Goal: Task Accomplishment & Management: Complete application form

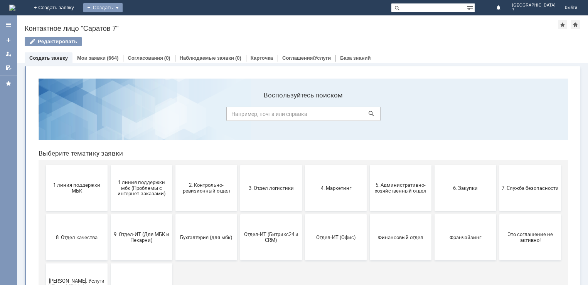
click at [123, 9] on div "Создать" at bounding box center [102, 7] width 39 height 9
click at [143, 22] on link "Заявка" at bounding box center [114, 23] width 59 height 9
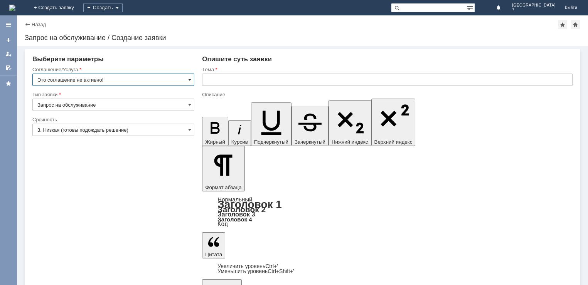
click at [189, 80] on span at bounding box center [189, 80] width 3 height 6
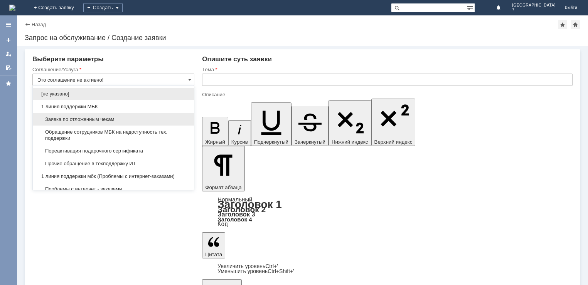
click at [71, 119] on span "Заявка по отложенным чекам" at bounding box center [113, 119] width 152 height 6
click at [71, 119] on div "Срочность" at bounding box center [112, 119] width 160 height 5
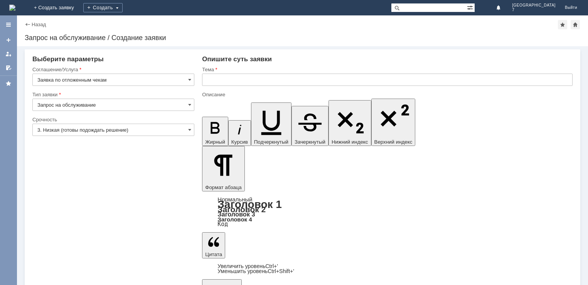
type input "Заявка по отложенным чекам"
click at [189, 129] on span at bounding box center [189, 130] width 3 height 6
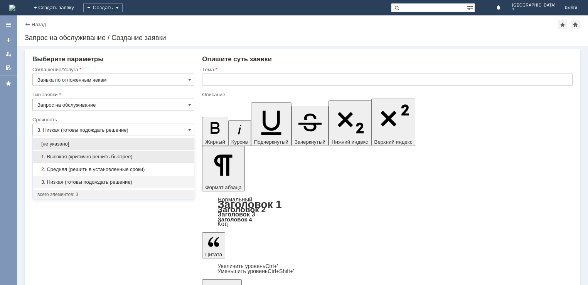
click at [78, 155] on span "1. Высокая (критично решить быстрее)" at bounding box center [113, 157] width 152 height 6
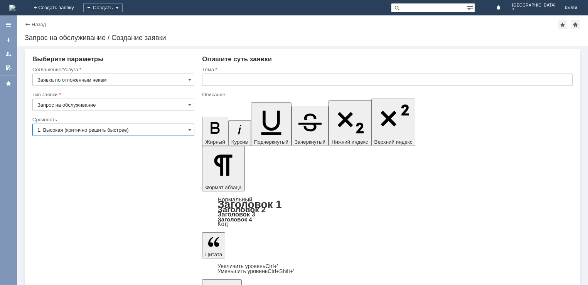
type input "1. Высокая (критично решить быстрее)"
click at [217, 77] on input "text" at bounding box center [387, 80] width 371 height 12
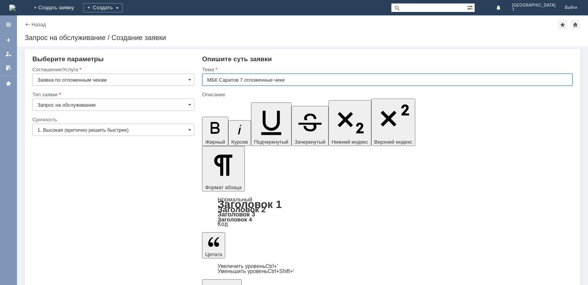
type input "МБК Саратов 7 отложенные чеки"
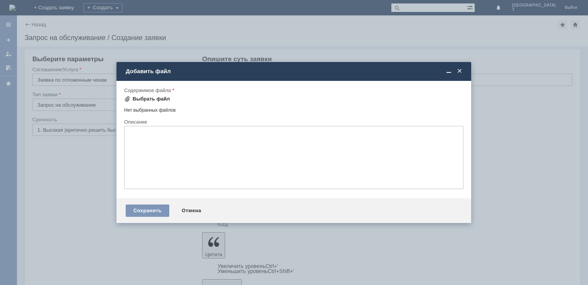
click at [158, 100] on div "Выбрать файл" at bounding box center [151, 99] width 37 height 6
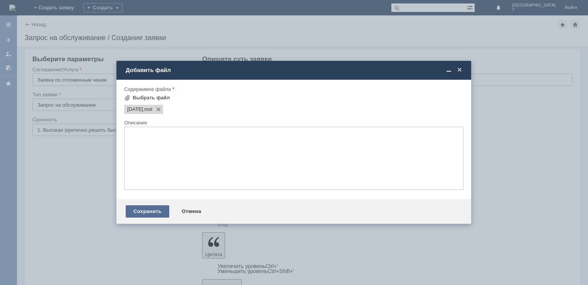
click at [141, 208] on div "Сохранить" at bounding box center [148, 212] width 44 height 12
